Goal: Navigation & Orientation: Find specific page/section

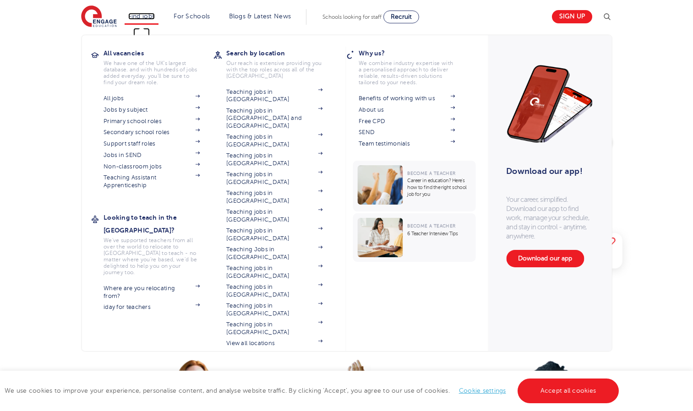
click at [144, 18] on link "Find jobs" at bounding box center [141, 16] width 27 height 7
